Goal: Share content: Share content

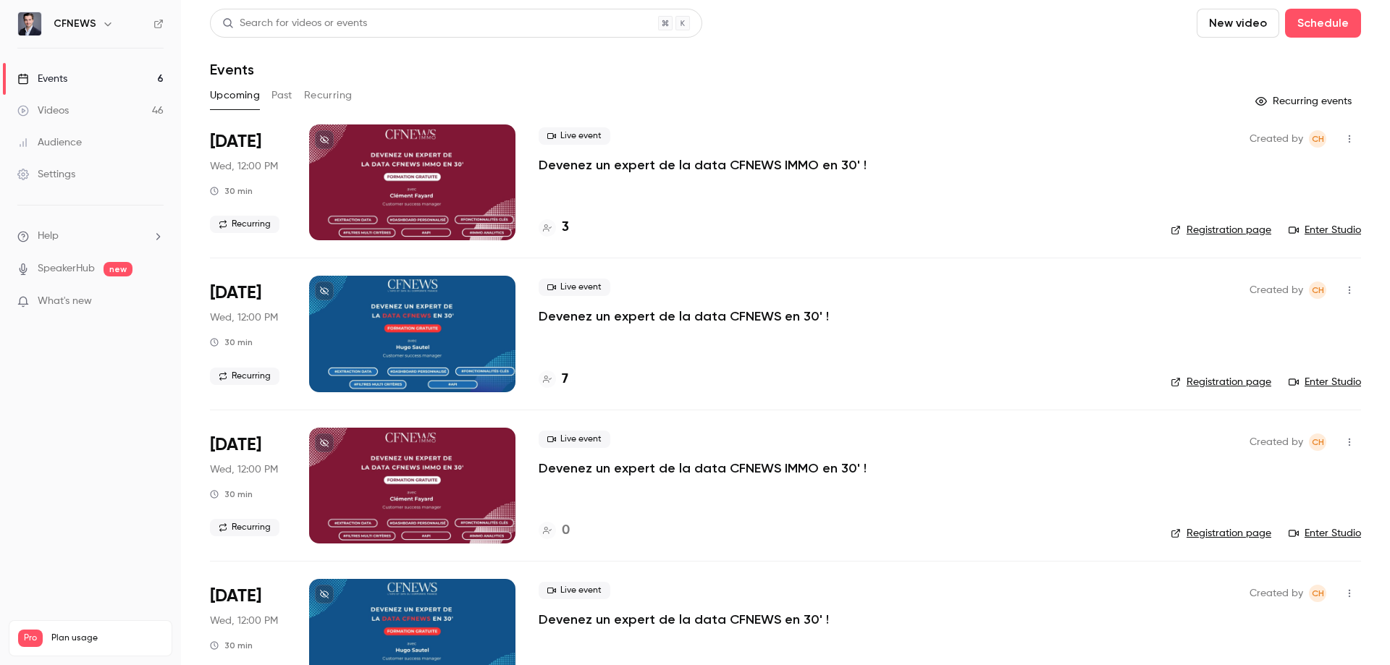
click at [282, 98] on button "Past" at bounding box center [282, 95] width 21 height 23
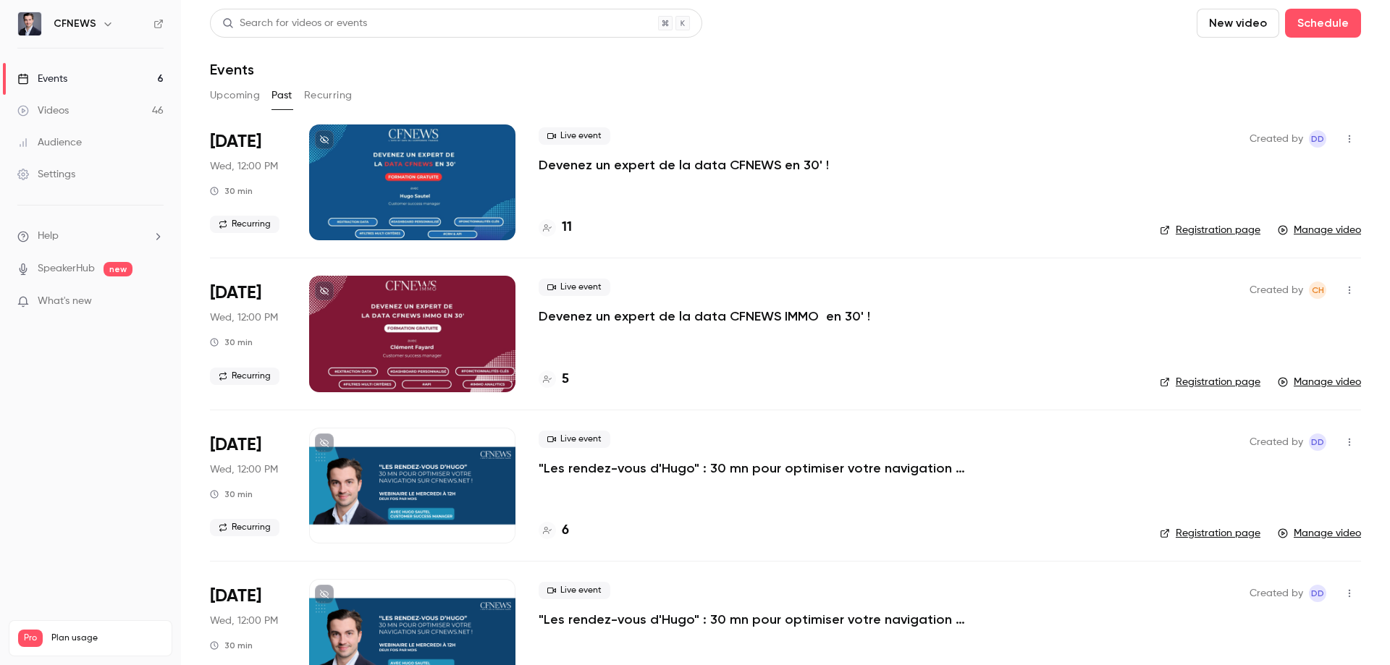
click at [569, 319] on p "Devenez un expert de la data CFNEWS IMMO en 30' !" at bounding box center [705, 316] width 332 height 17
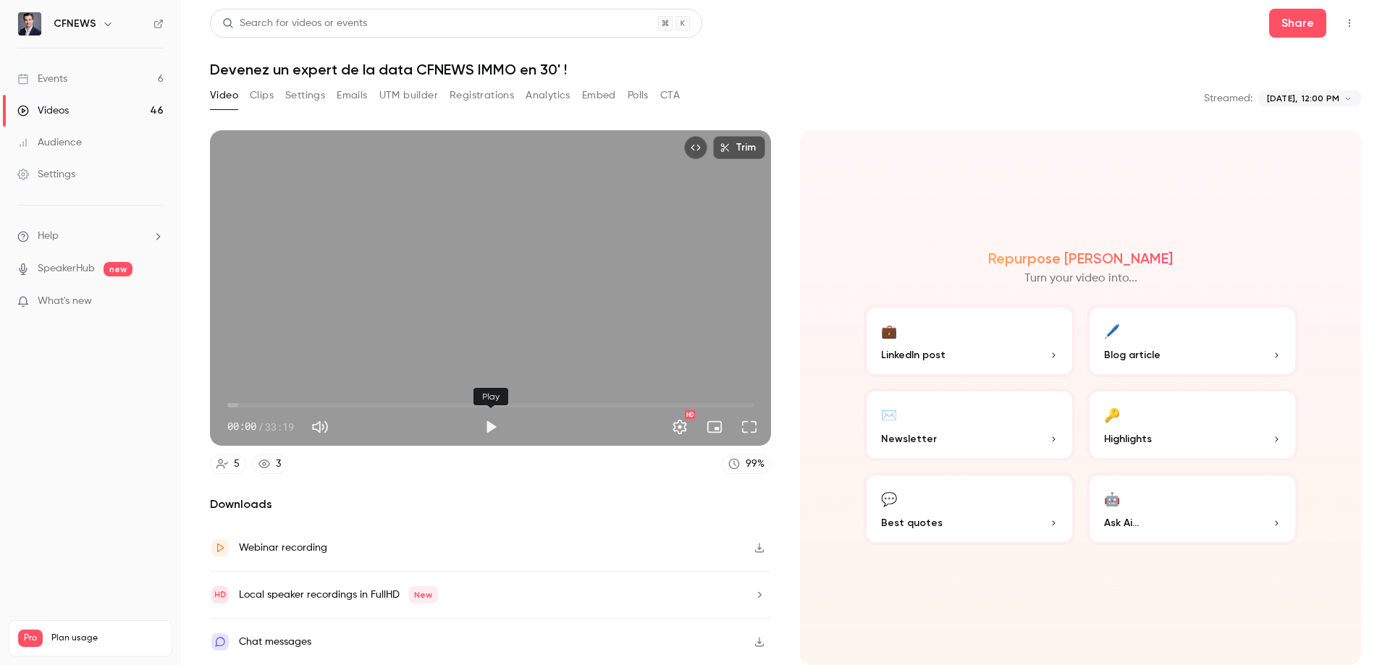
click at [492, 424] on button "Play" at bounding box center [490, 427] width 29 height 29
click at [445, 407] on span "13:45" at bounding box center [490, 405] width 526 height 23
click at [489, 421] on button "Pause" at bounding box center [490, 427] width 29 height 29
type input "*****"
click at [750, 148] on button "Trim" at bounding box center [739, 147] width 52 height 23
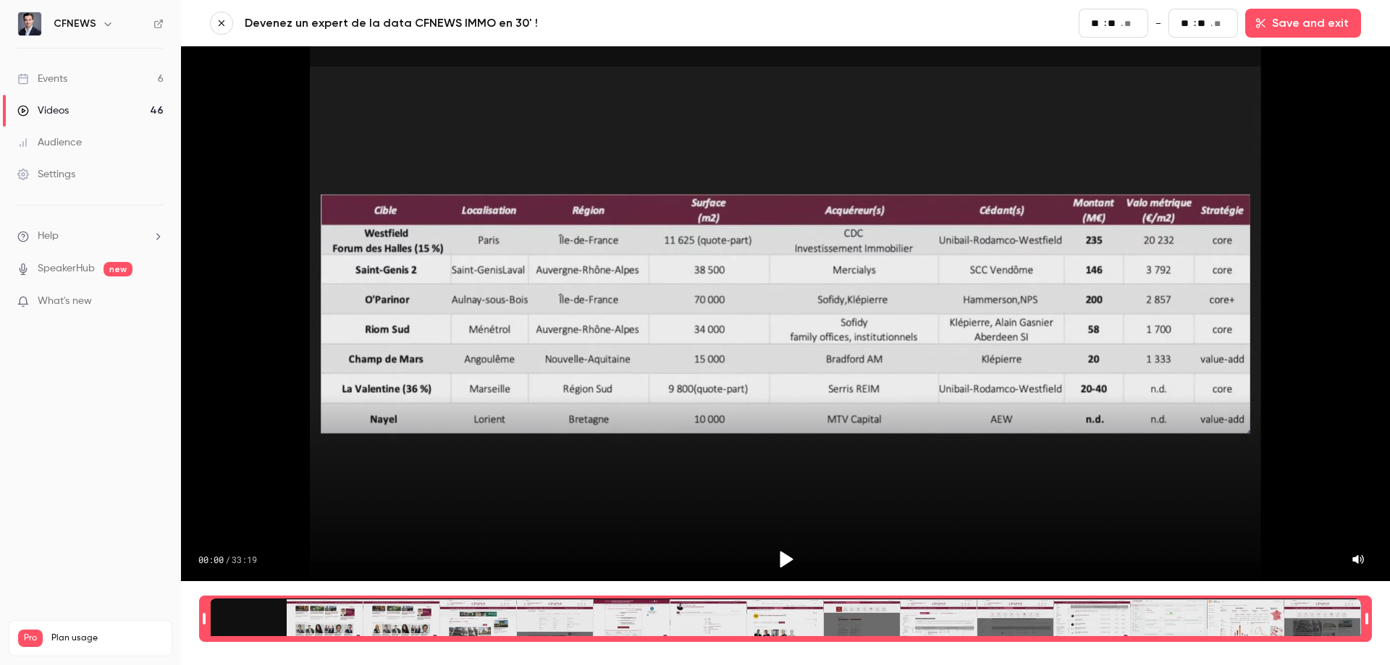
click at [70, 20] on h6 "CFNEWS" at bounding box center [75, 24] width 43 height 14
click at [104, 25] on icon "button" at bounding box center [108, 24] width 12 height 12
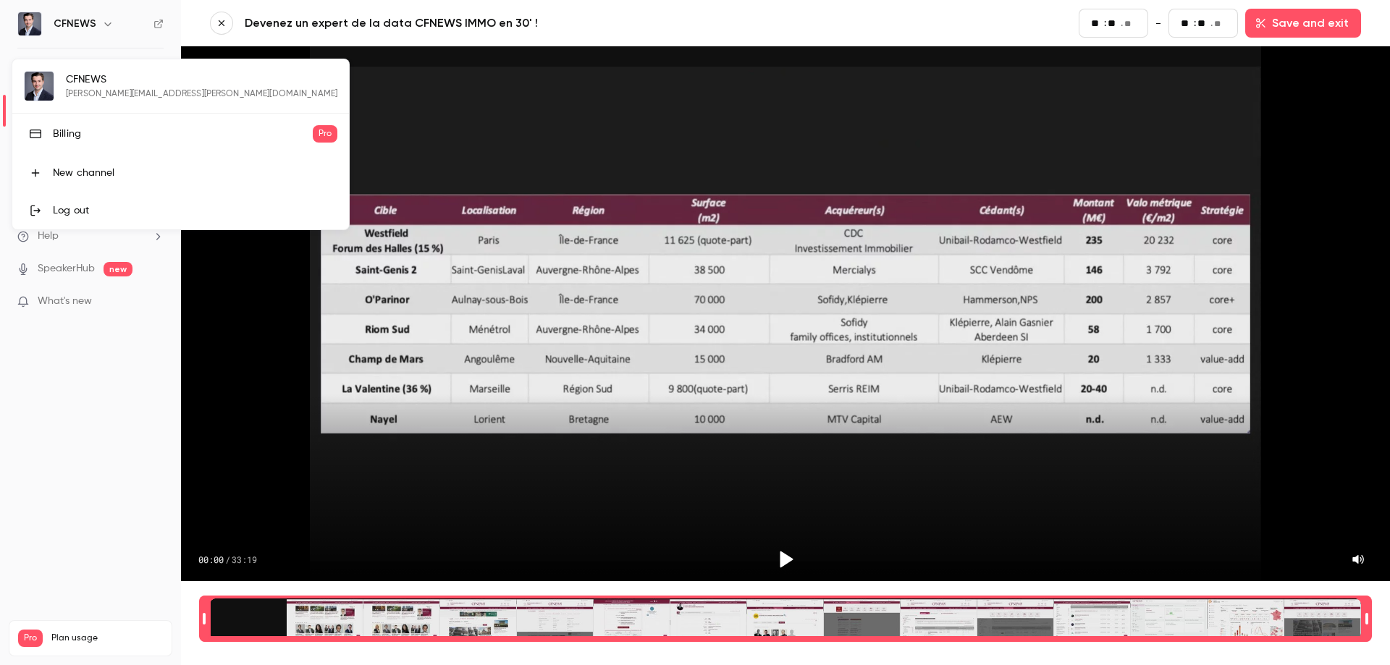
click at [29, 25] on div at bounding box center [695, 332] width 1390 height 665
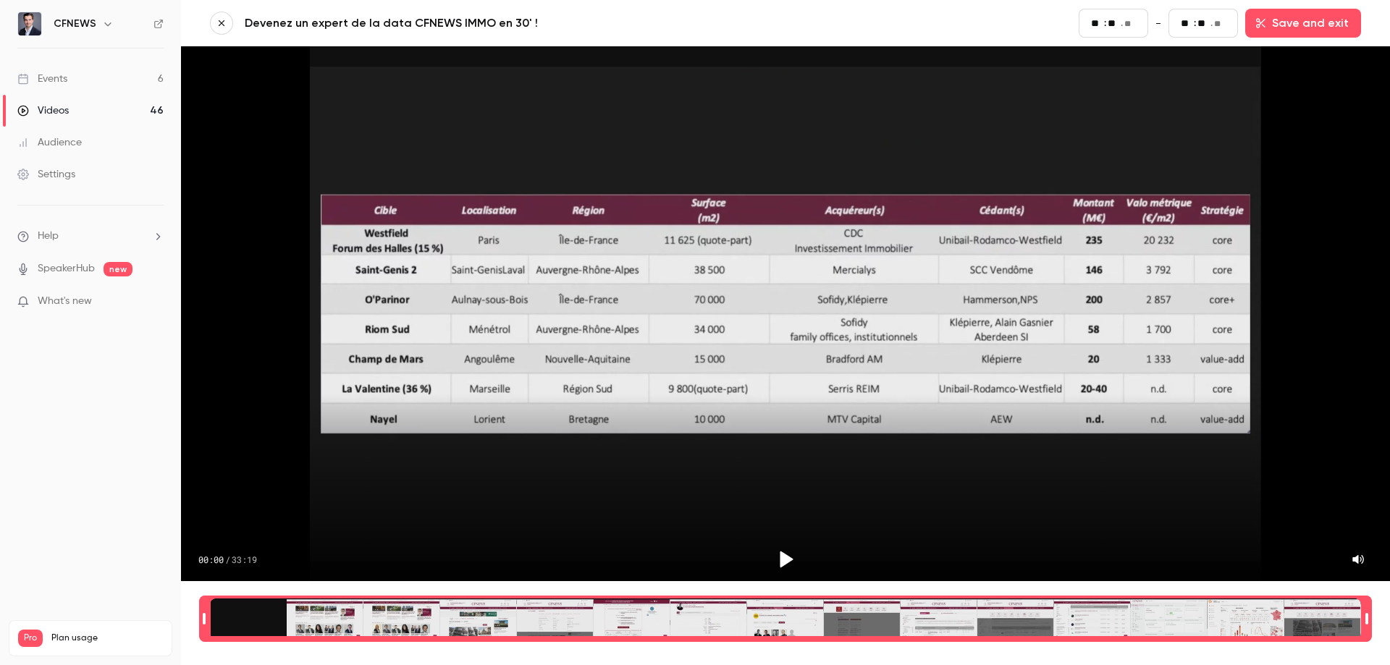
click at [85, 302] on span "What's new" at bounding box center [65, 301] width 54 height 15
click at [101, 403] on div at bounding box center [695, 332] width 1390 height 665
click at [106, 26] on icon "button" at bounding box center [108, 24] width 12 height 12
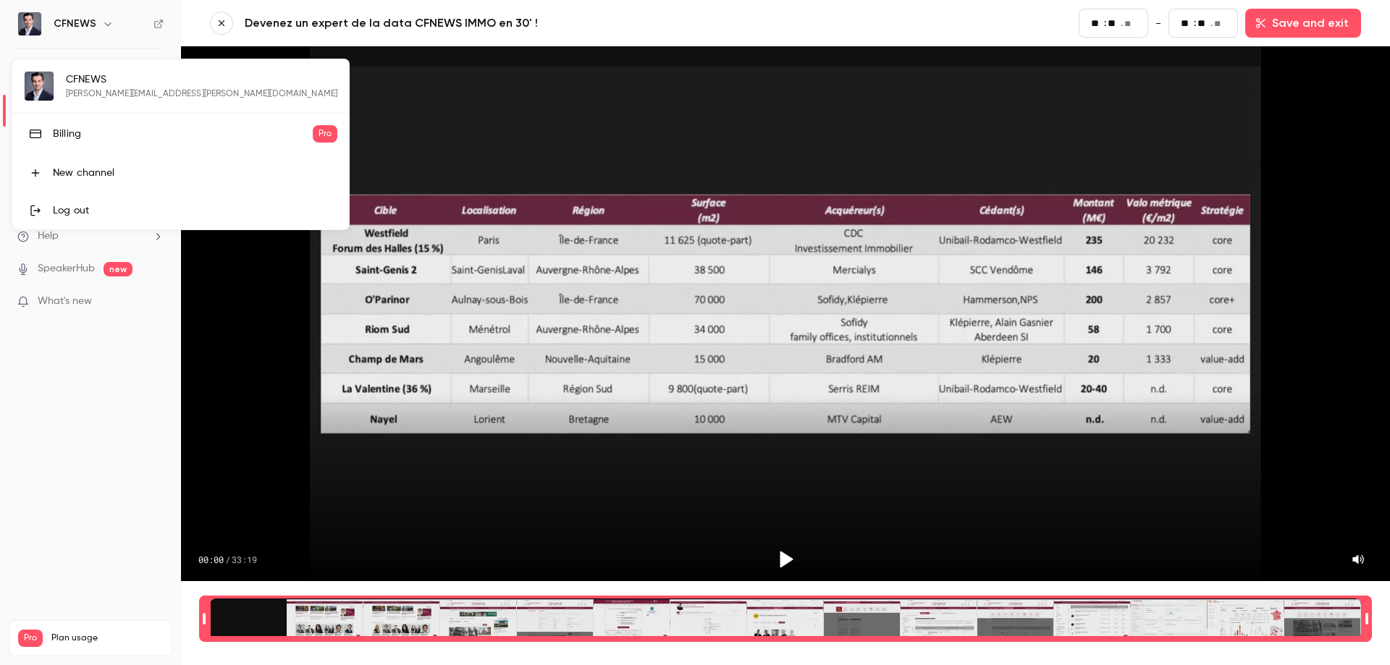
click at [106, 25] on div at bounding box center [695, 332] width 1390 height 665
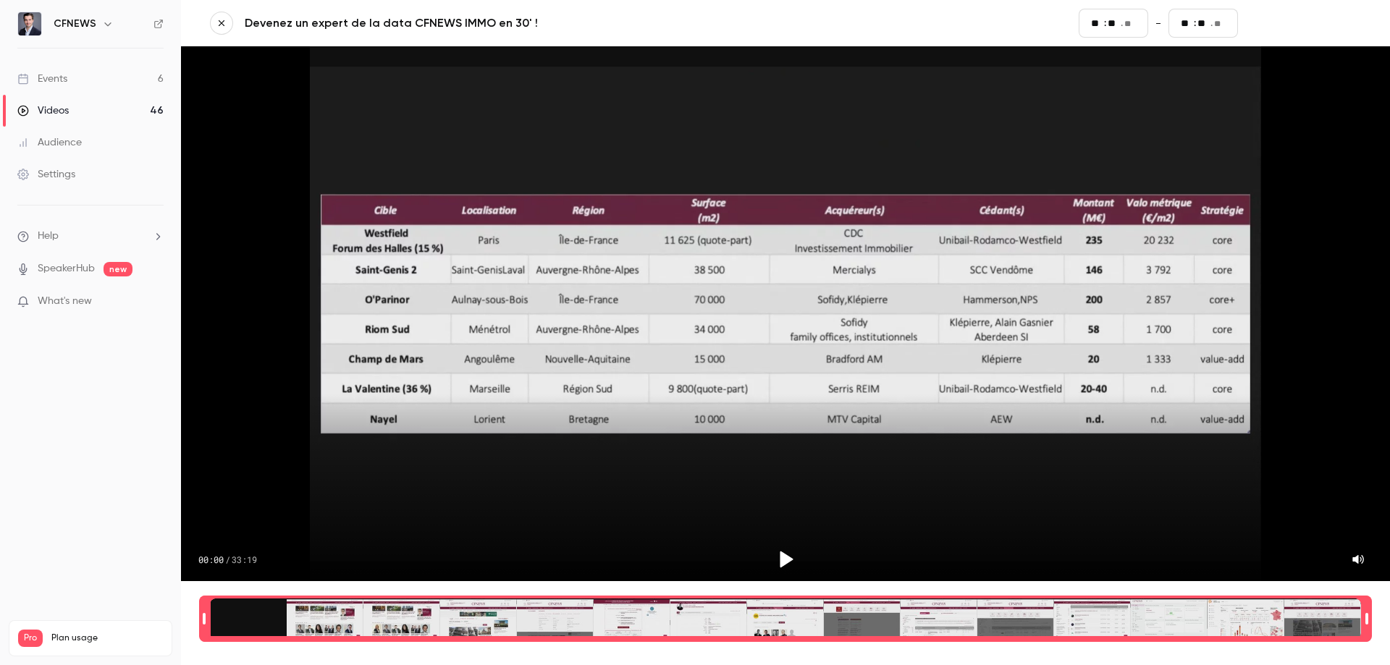
click at [1281, 17] on button "Save and exit" at bounding box center [1303, 23] width 116 height 29
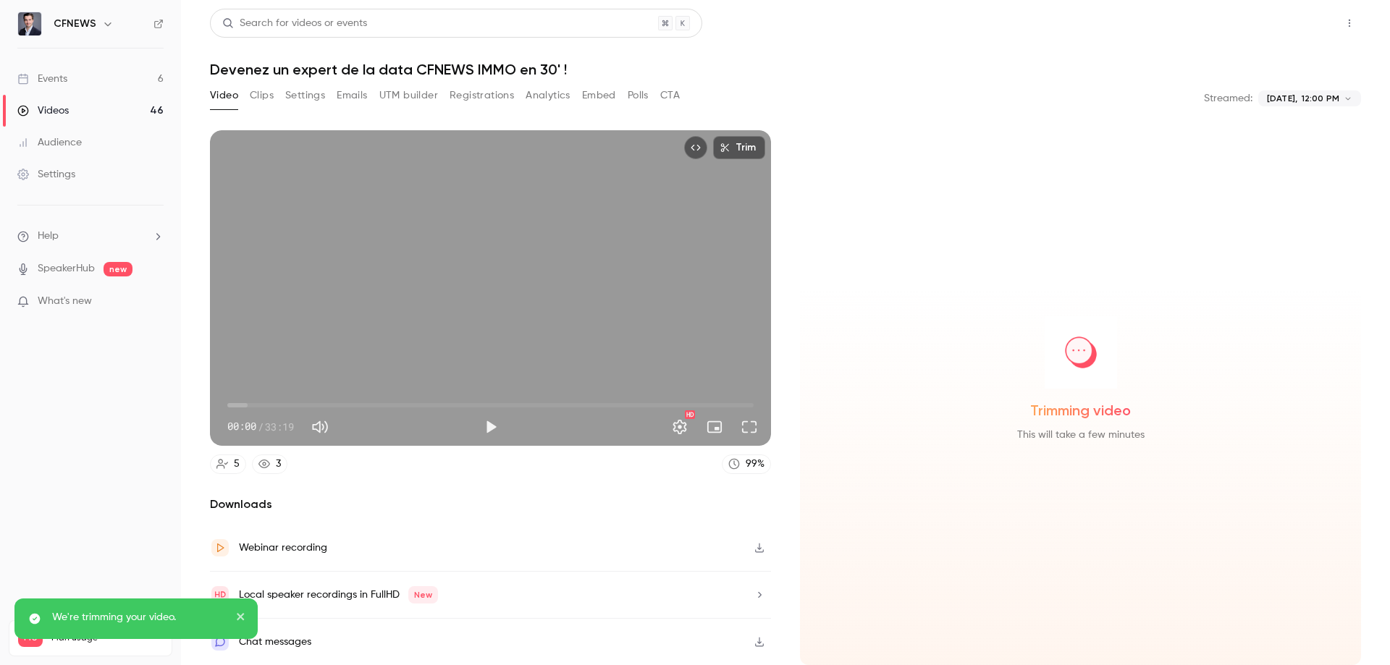
click at [1291, 24] on button "Share" at bounding box center [1297, 23] width 57 height 29
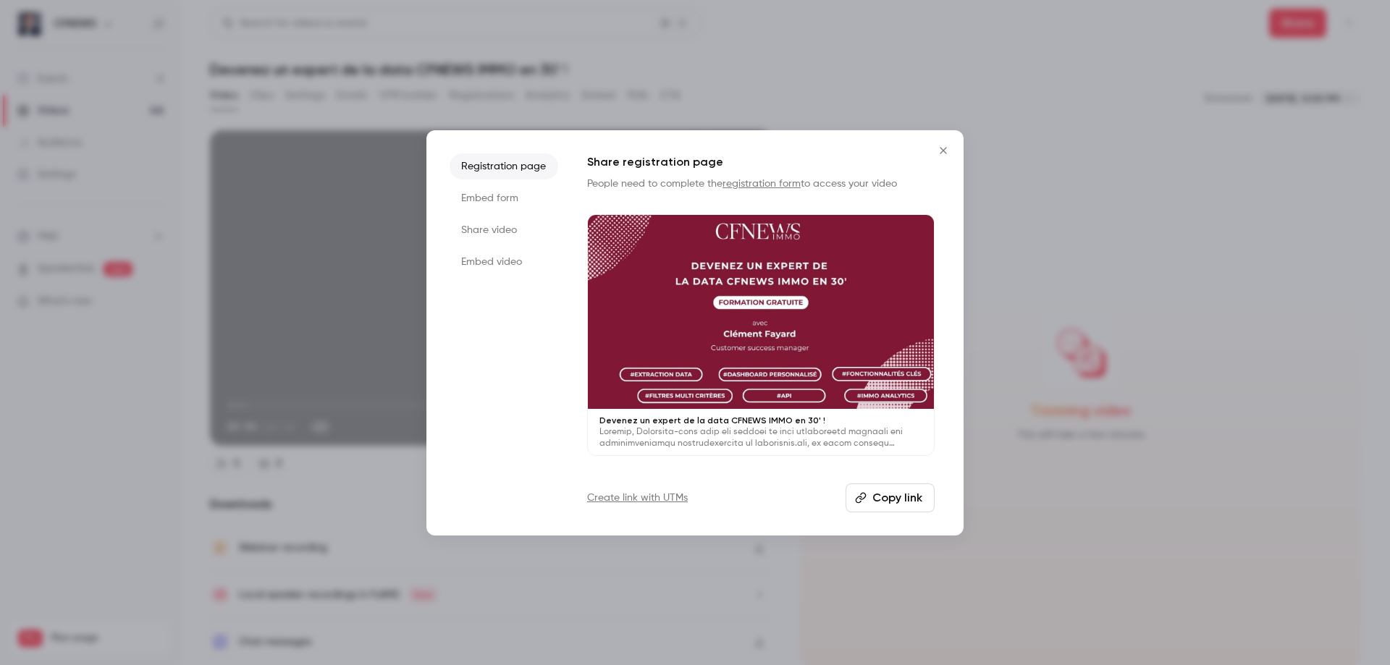
drag, startPoint x: 1148, startPoint y: 72, endPoint x: 1176, endPoint y: 56, distance: 32.4
click at [1148, 71] on div at bounding box center [695, 332] width 1390 height 665
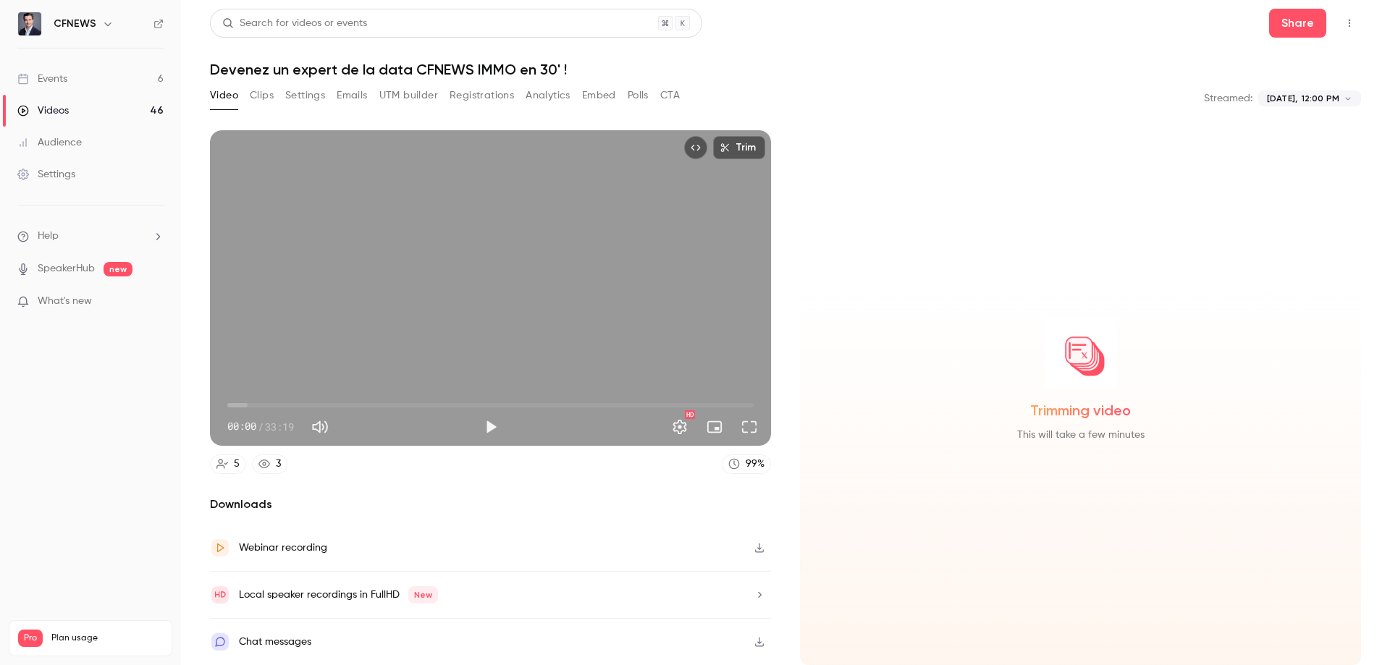
click at [1348, 29] on button "Top Bar Actions" at bounding box center [1349, 23] width 23 height 23
click at [1297, 25] on div at bounding box center [695, 332] width 1390 height 665
click at [1295, 25] on button "Share" at bounding box center [1297, 23] width 57 height 29
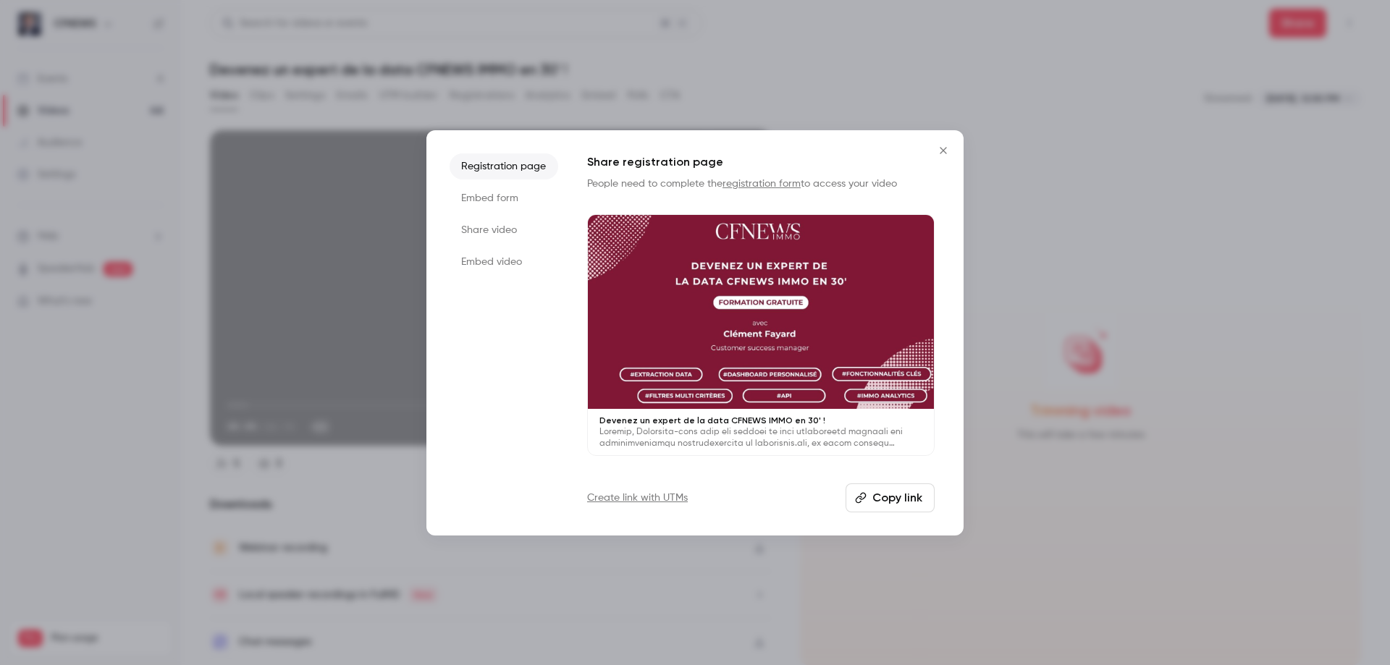
click at [492, 264] on li "Embed video" at bounding box center [504, 262] width 109 height 26
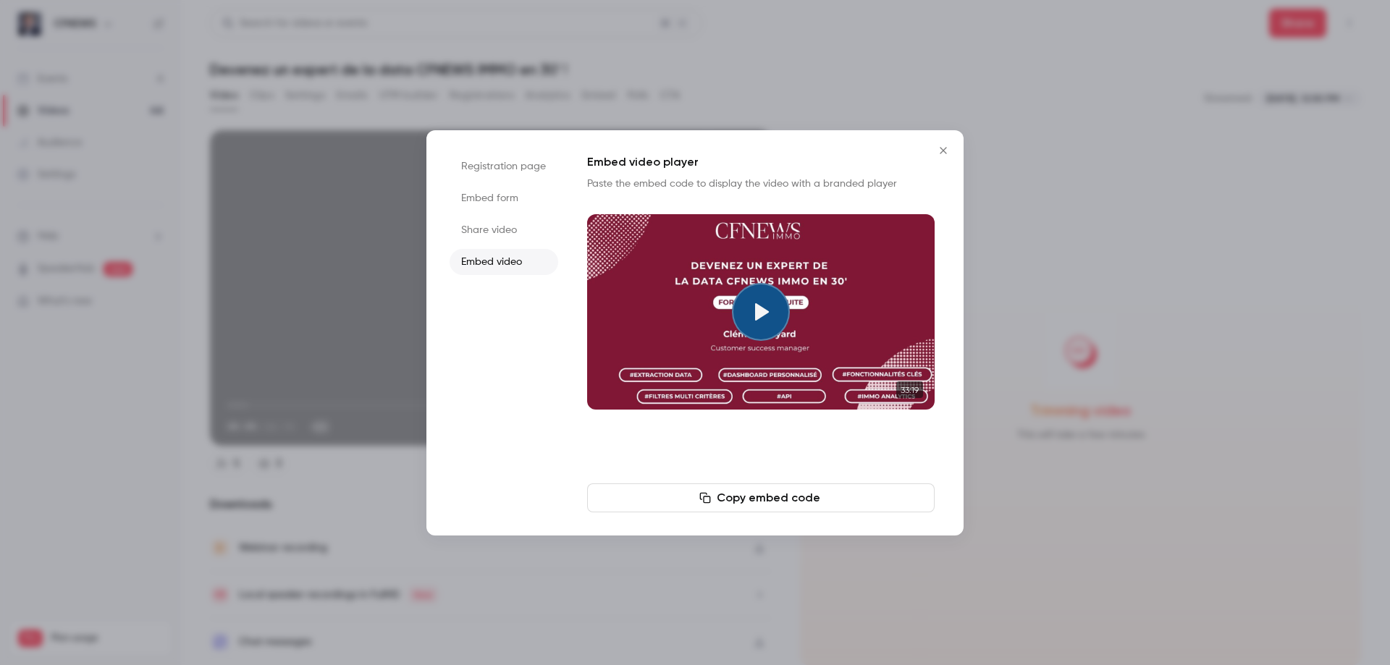
click at [773, 497] on button "Copy embed code" at bounding box center [761, 498] width 348 height 29
click at [719, 500] on button "Copy embed code" at bounding box center [761, 498] width 348 height 29
click at [500, 222] on li "Share video" at bounding box center [504, 230] width 109 height 26
click at [783, 495] on button "Copy link" at bounding box center [761, 498] width 348 height 29
click at [943, 148] on icon "Close" at bounding box center [943, 151] width 17 height 12
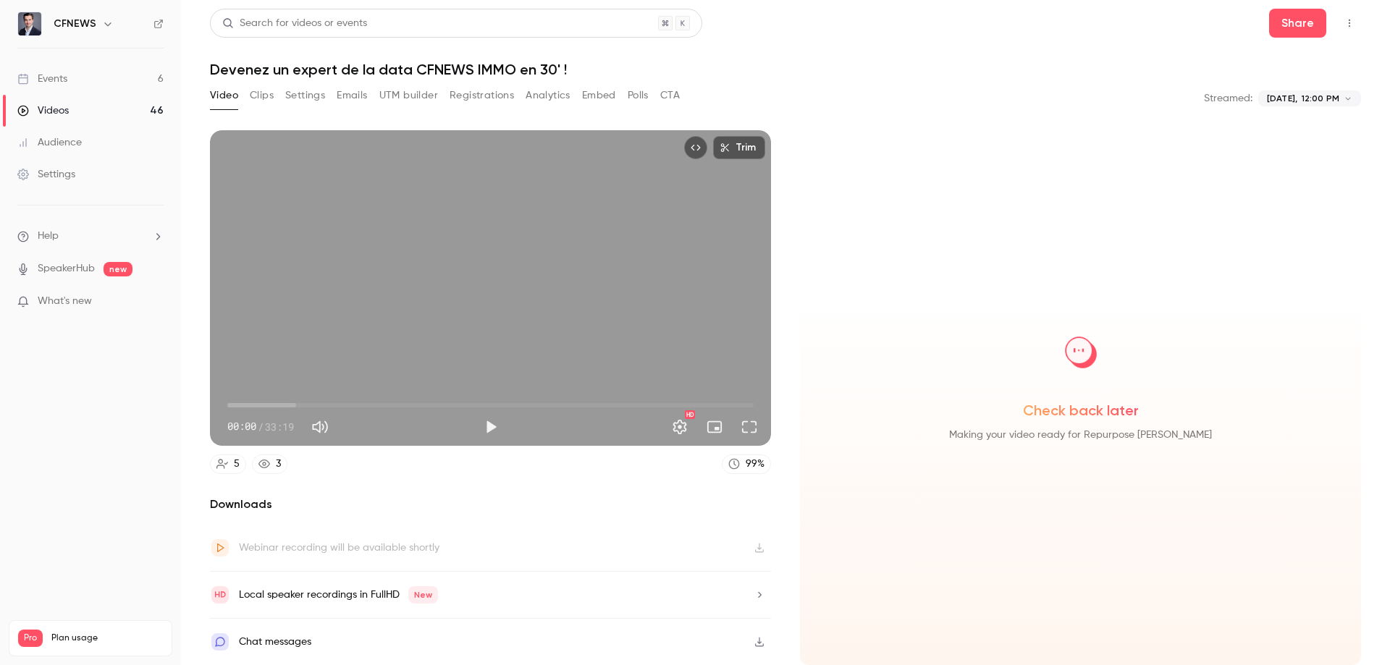
click at [71, 109] on link "Videos 46" at bounding box center [90, 111] width 181 height 32
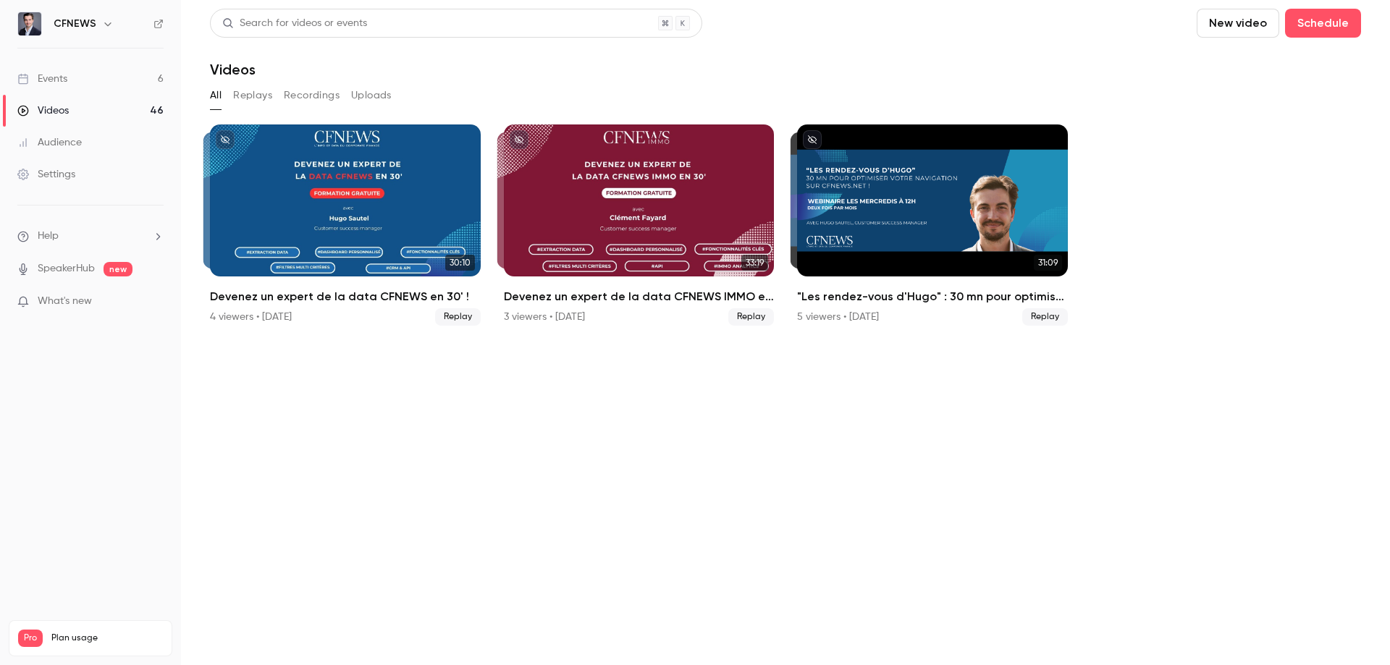
click at [47, 77] on div "Events" at bounding box center [42, 79] width 50 height 14
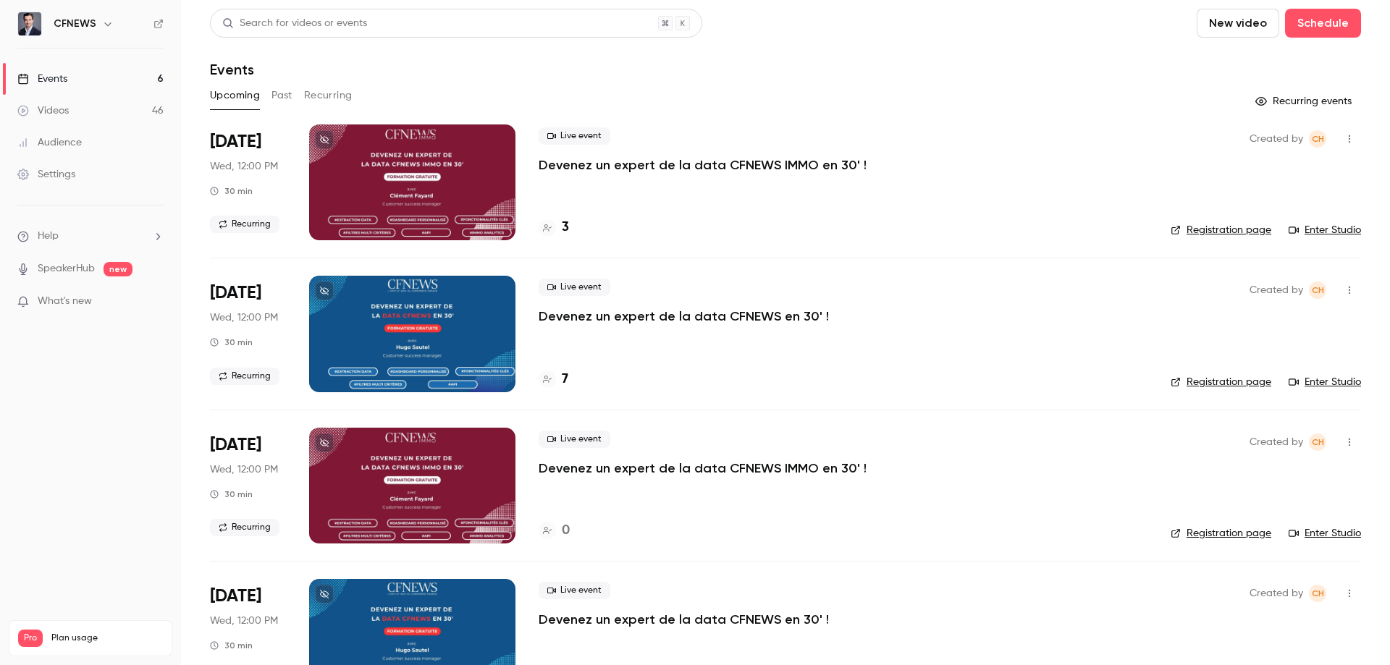
click at [311, 99] on button "Recurring" at bounding box center [328, 95] width 49 height 23
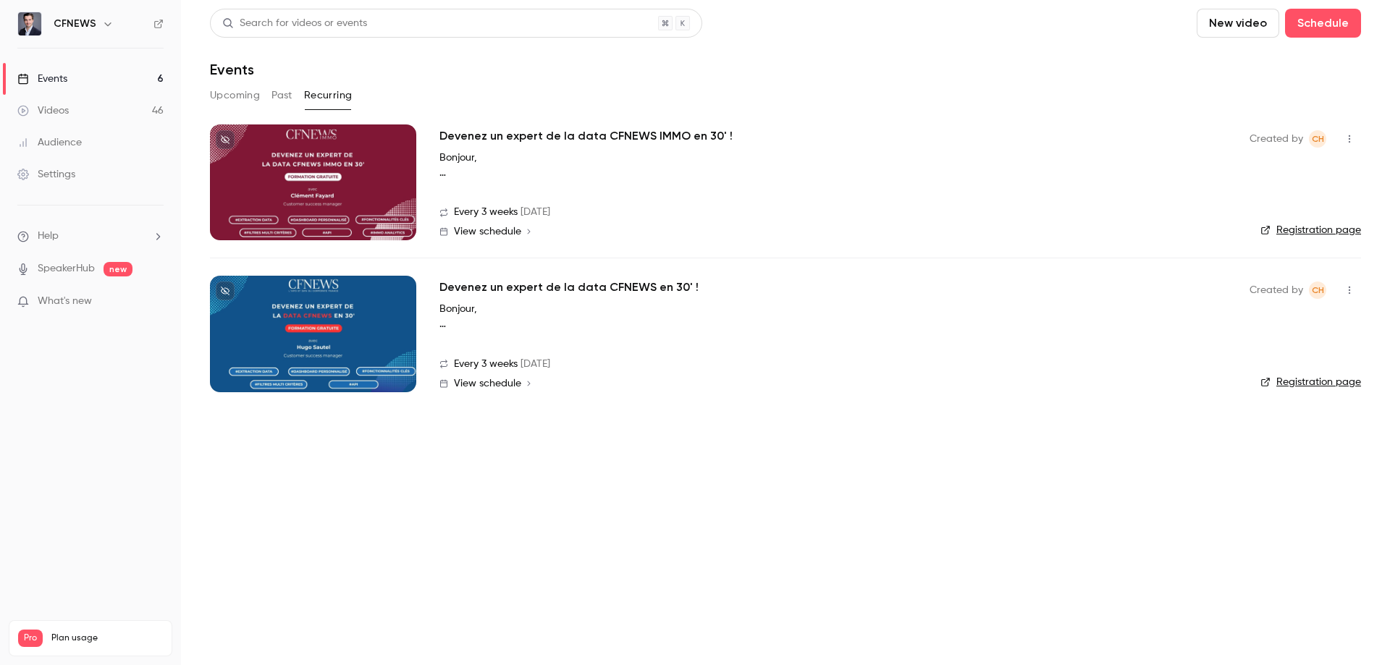
click at [455, 131] on h2 "Devenez un expert de la data CFNEWS IMMO en 30' !" at bounding box center [586, 135] width 293 height 17
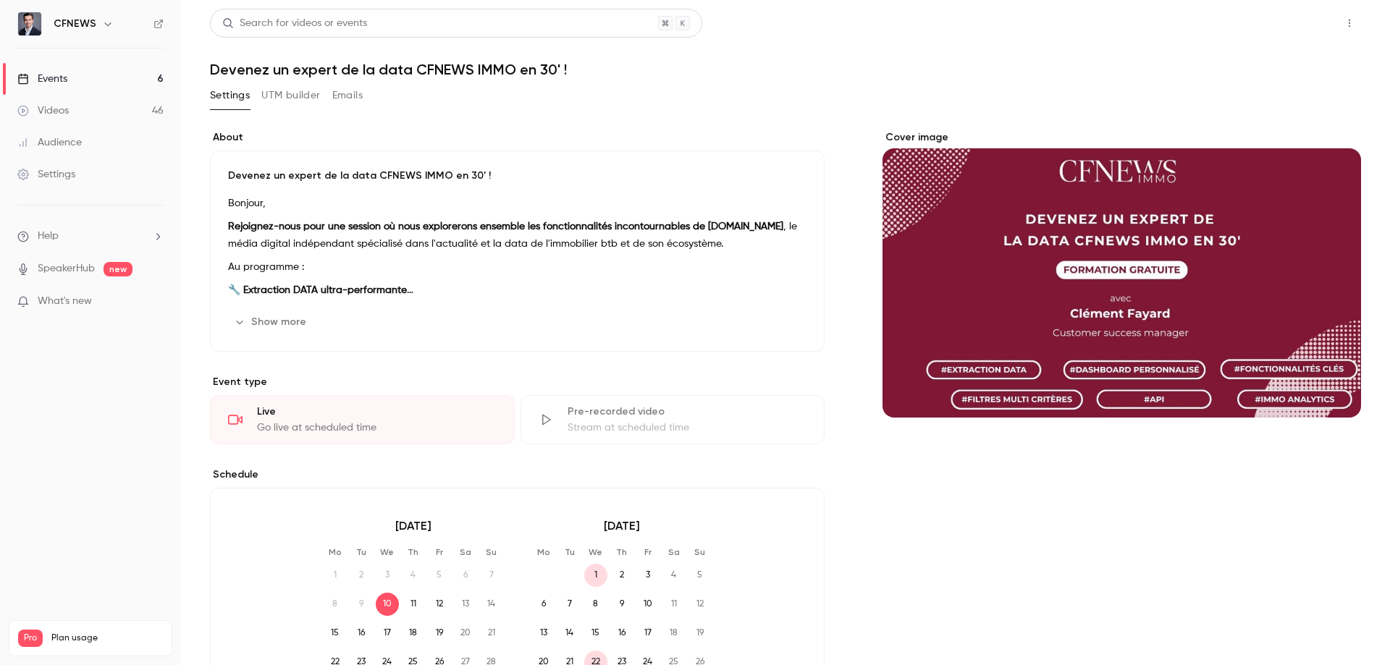
click at [1290, 21] on button "Share" at bounding box center [1297, 23] width 57 height 29
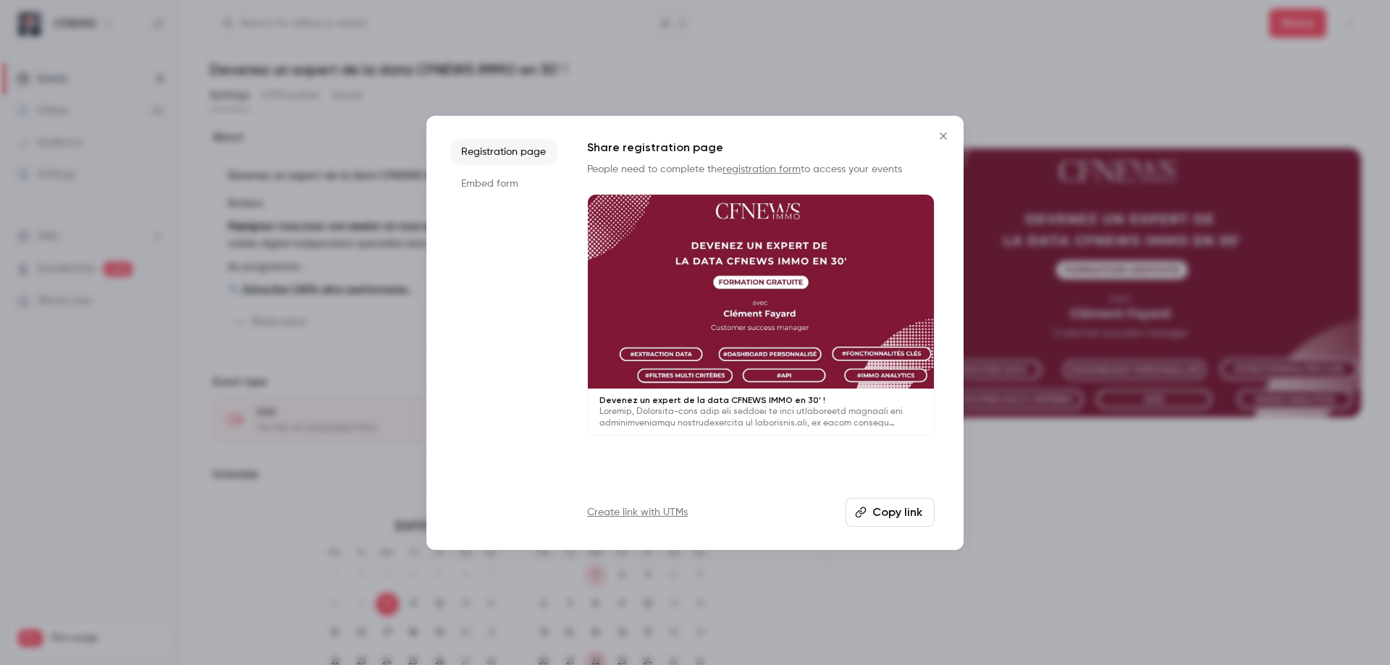
click at [878, 512] on button "Copy link" at bounding box center [890, 512] width 89 height 29
